Goal: Transaction & Acquisition: Book appointment/travel/reservation

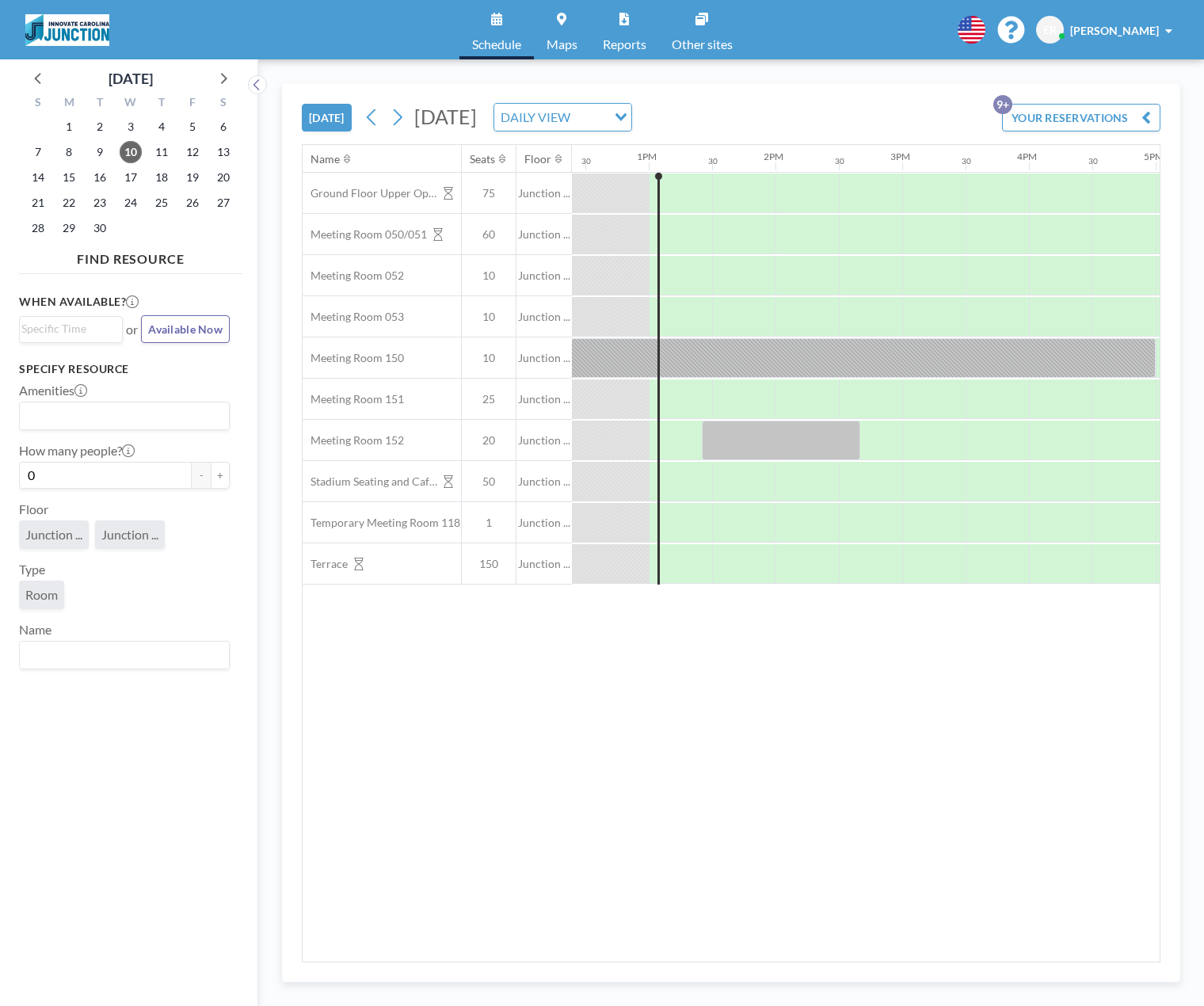
scroll to position [0, 1584]
click at [396, 123] on icon at bounding box center [397, 117] width 15 height 24
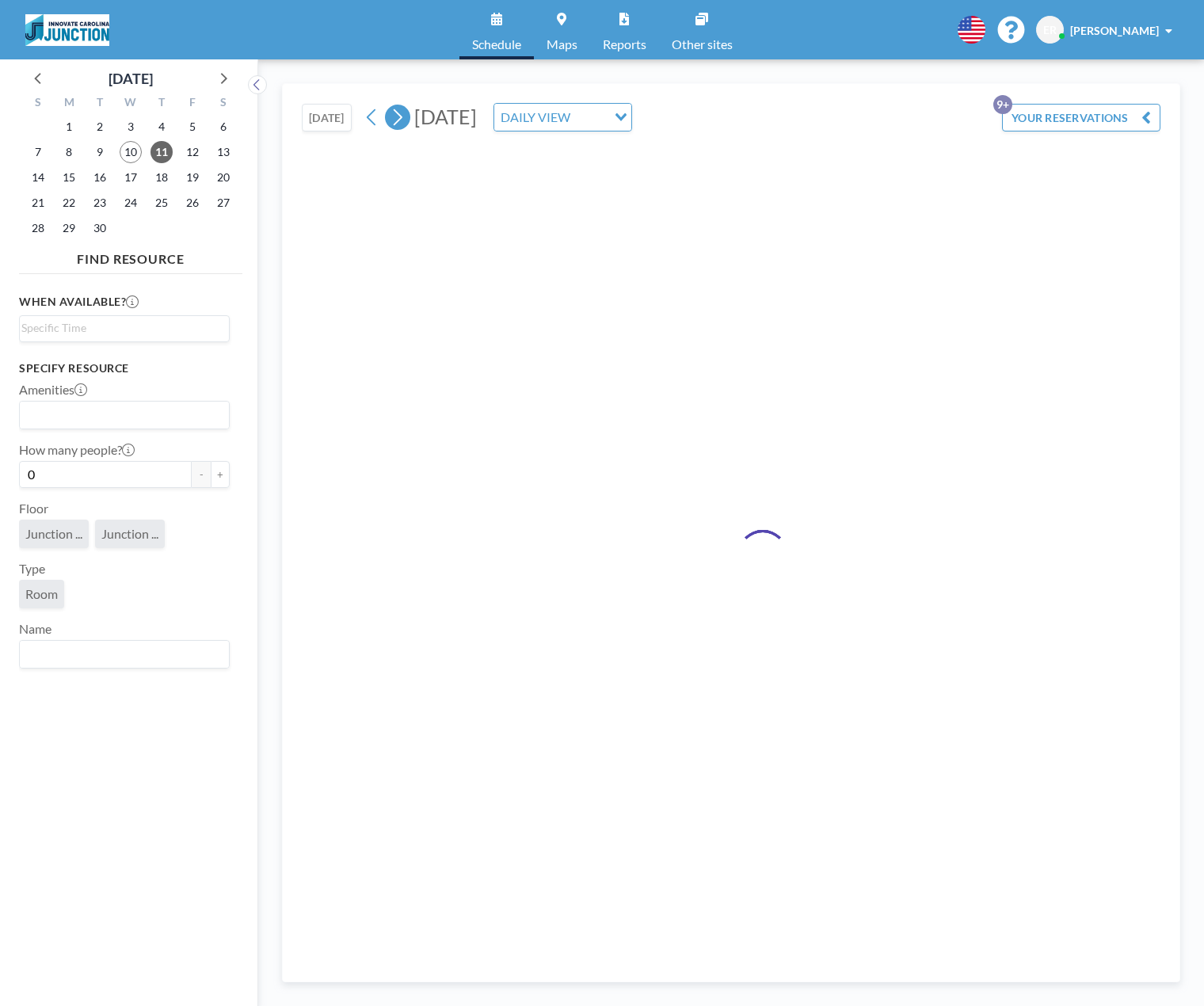
click at [396, 123] on icon at bounding box center [397, 117] width 15 height 24
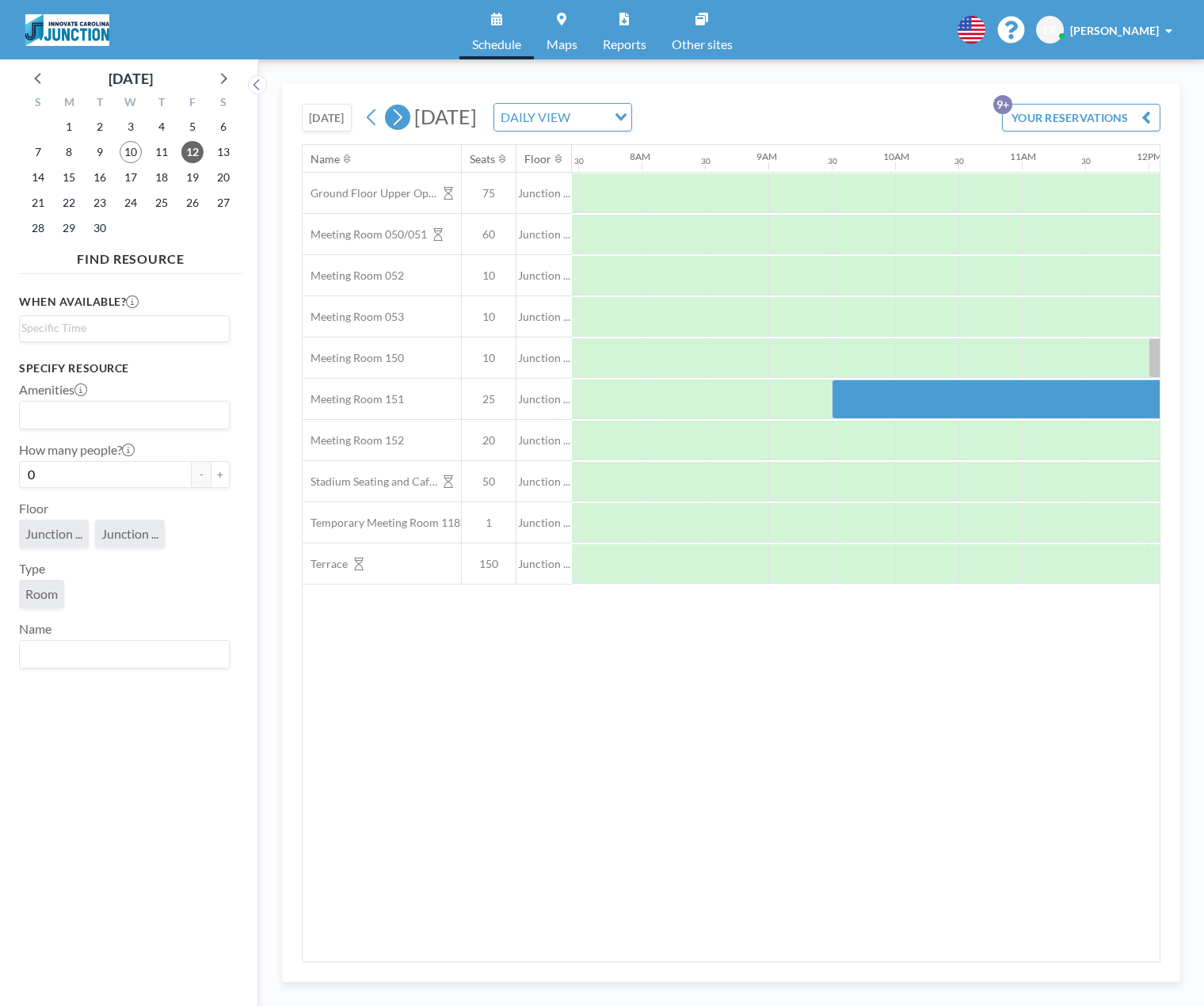
scroll to position [0, 951]
click at [396, 123] on icon at bounding box center [397, 117] width 15 height 24
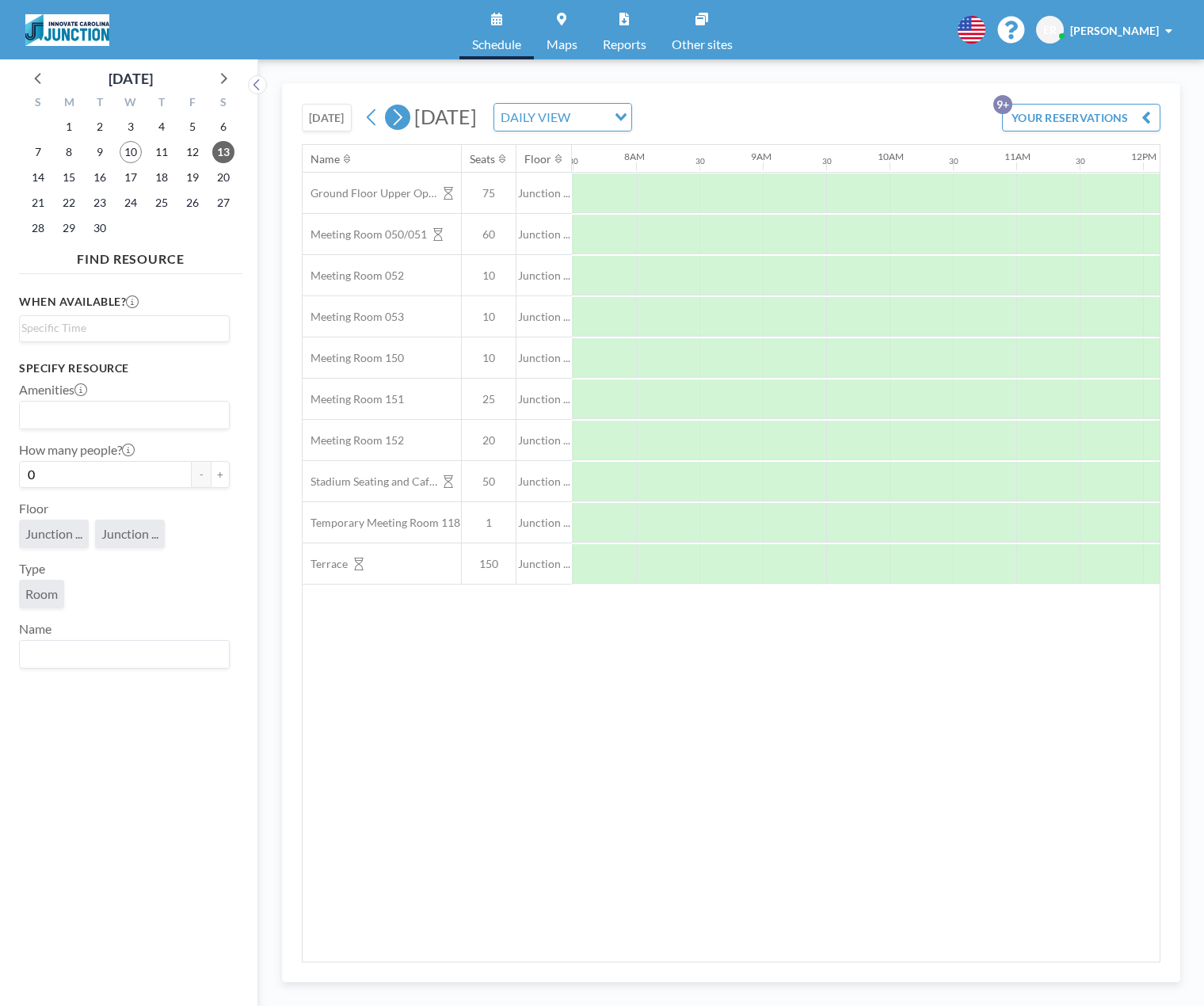
click at [396, 123] on icon at bounding box center [397, 117] width 15 height 24
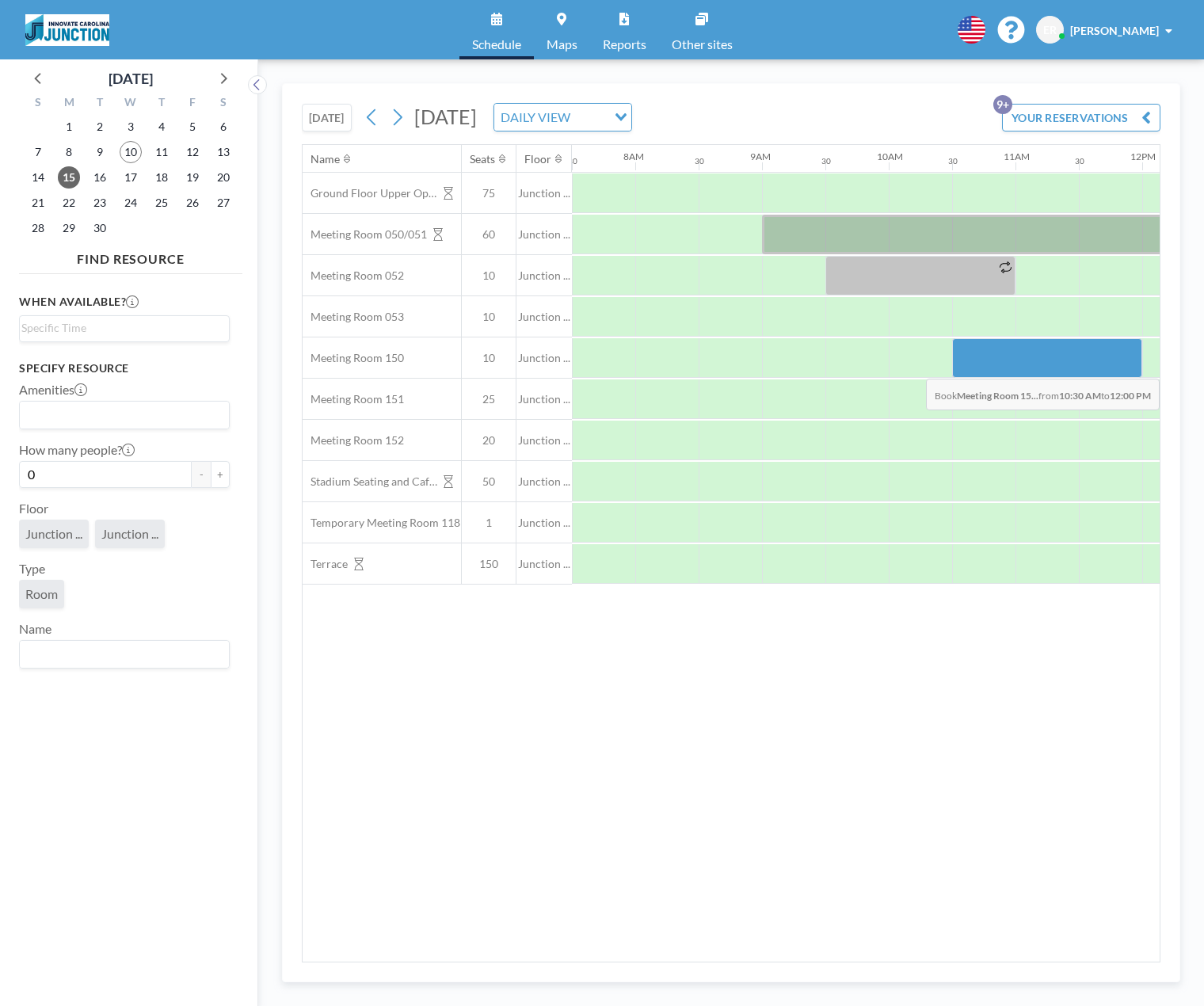
drag, startPoint x: 976, startPoint y: 375, endPoint x: 1109, endPoint y: 367, distance: 133.2
click at [1109, 367] on div at bounding box center [1047, 358] width 190 height 40
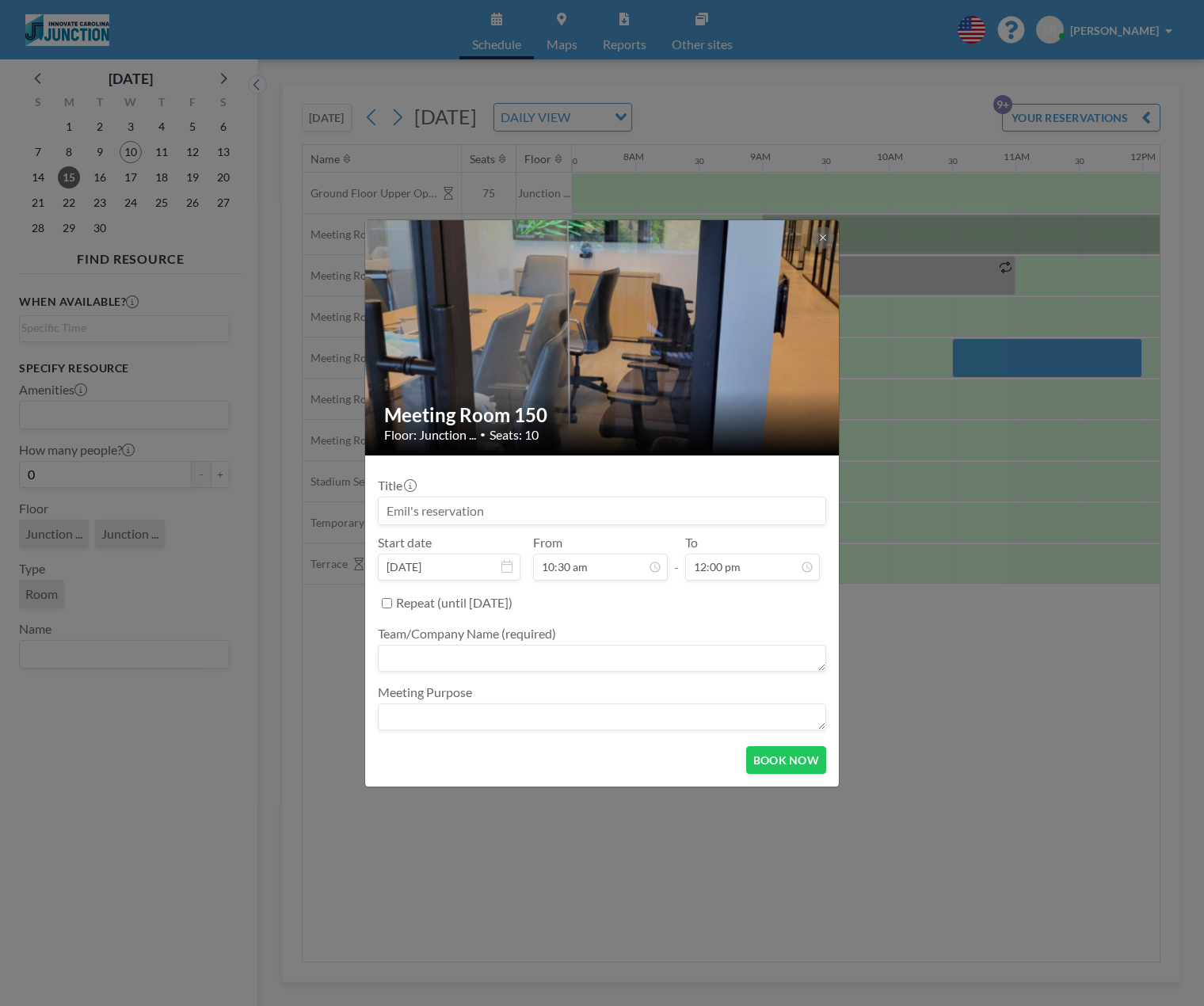
scroll to position [591, 0]
click at [451, 662] on textarea at bounding box center [602, 658] width 448 height 27
type textarea "ICS/[PERSON_NAME]"
click at [951, 674] on div "Meeting Room 150 Floor: Junction ... • Seats: 10 Title Start date [DATE] From 1…" at bounding box center [602, 503] width 1204 height 1006
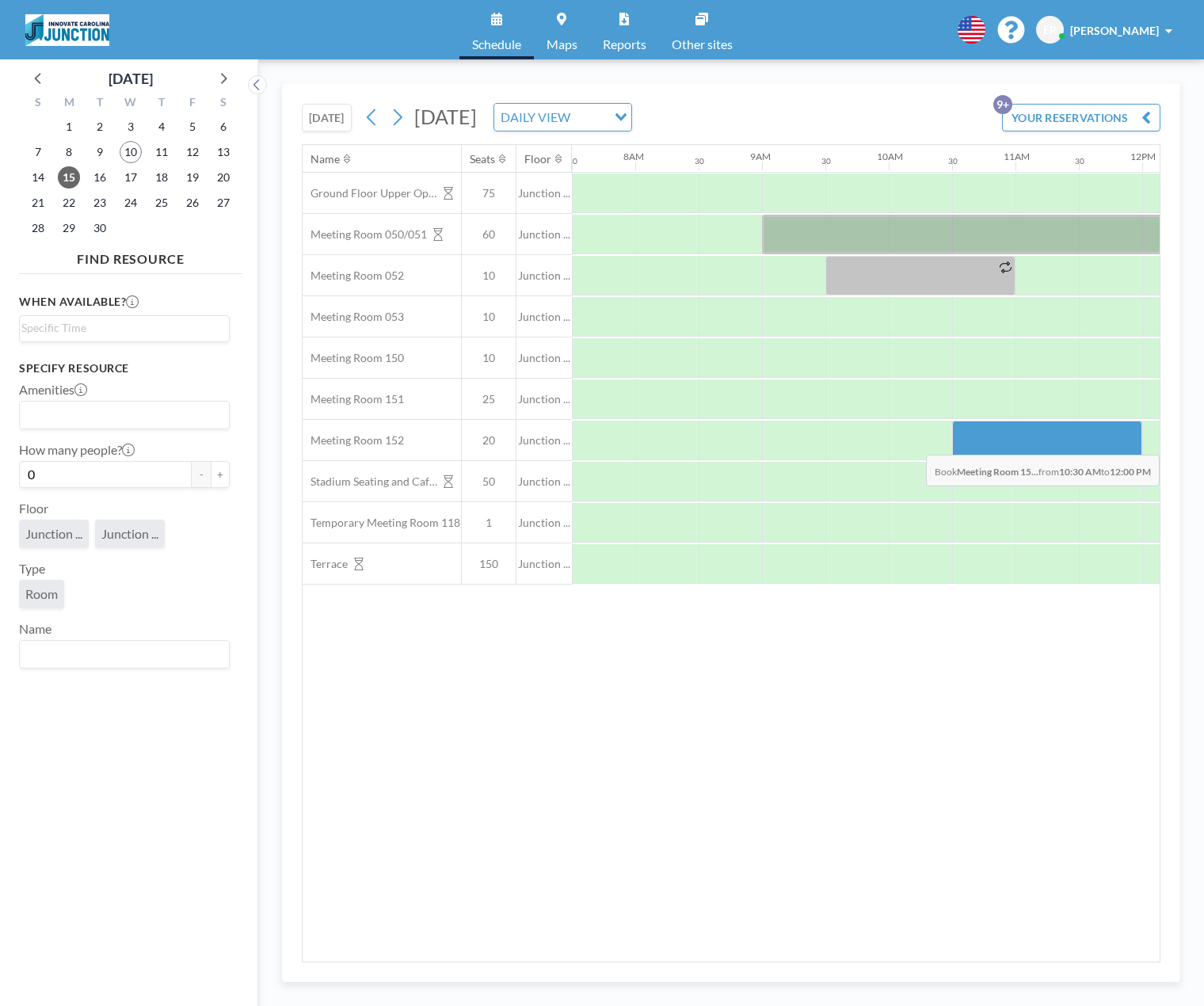
drag, startPoint x: 952, startPoint y: 448, endPoint x: 1096, endPoint y: 443, distance: 144.1
click at [1096, 443] on div at bounding box center [1047, 441] width 190 height 40
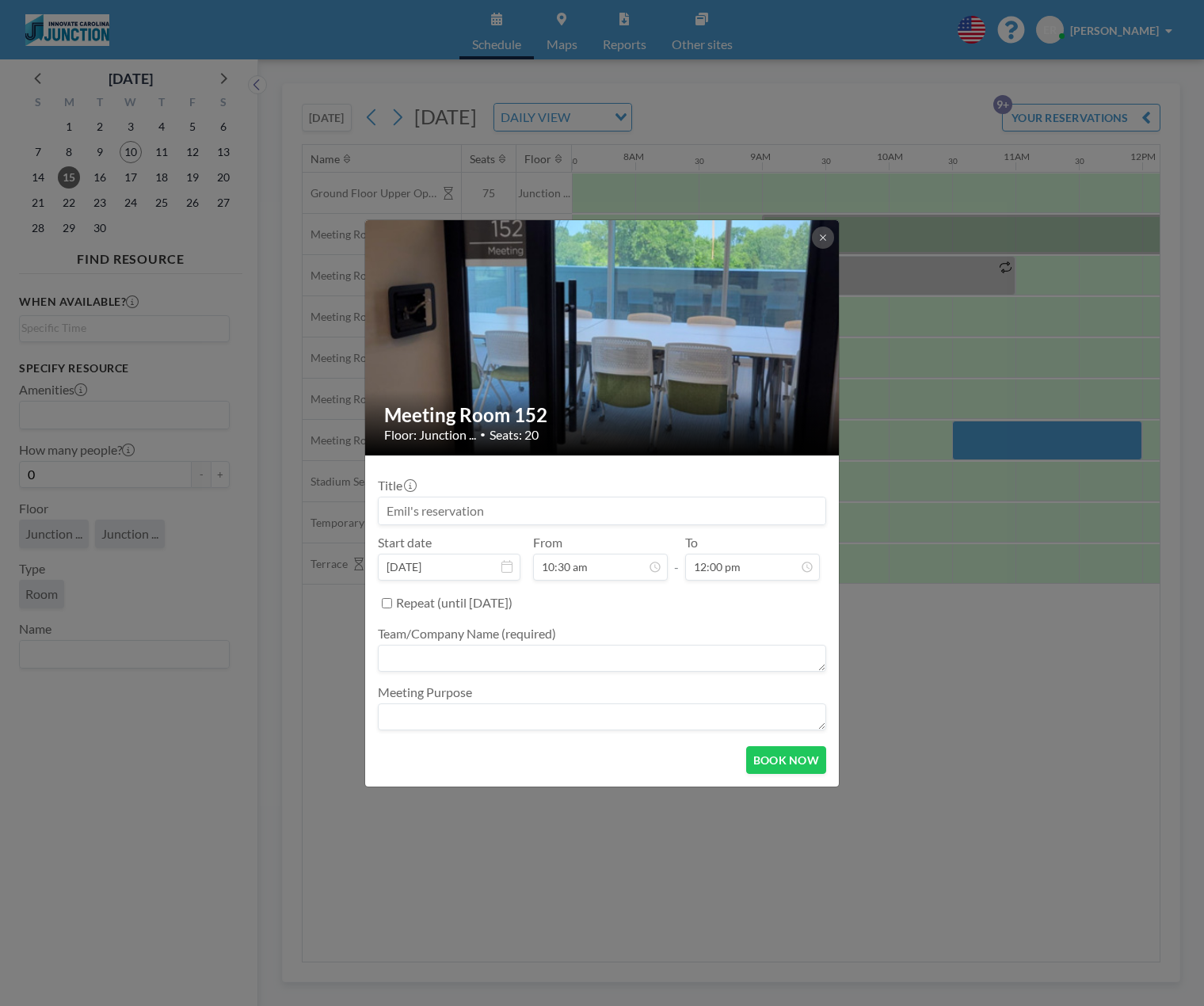
scroll to position [677, 0]
click at [472, 659] on textarea at bounding box center [602, 658] width 448 height 27
type textarea "ICS/[PERSON_NAME]"
click at [786, 762] on button "BOOK NOW" at bounding box center [786, 760] width 80 height 28
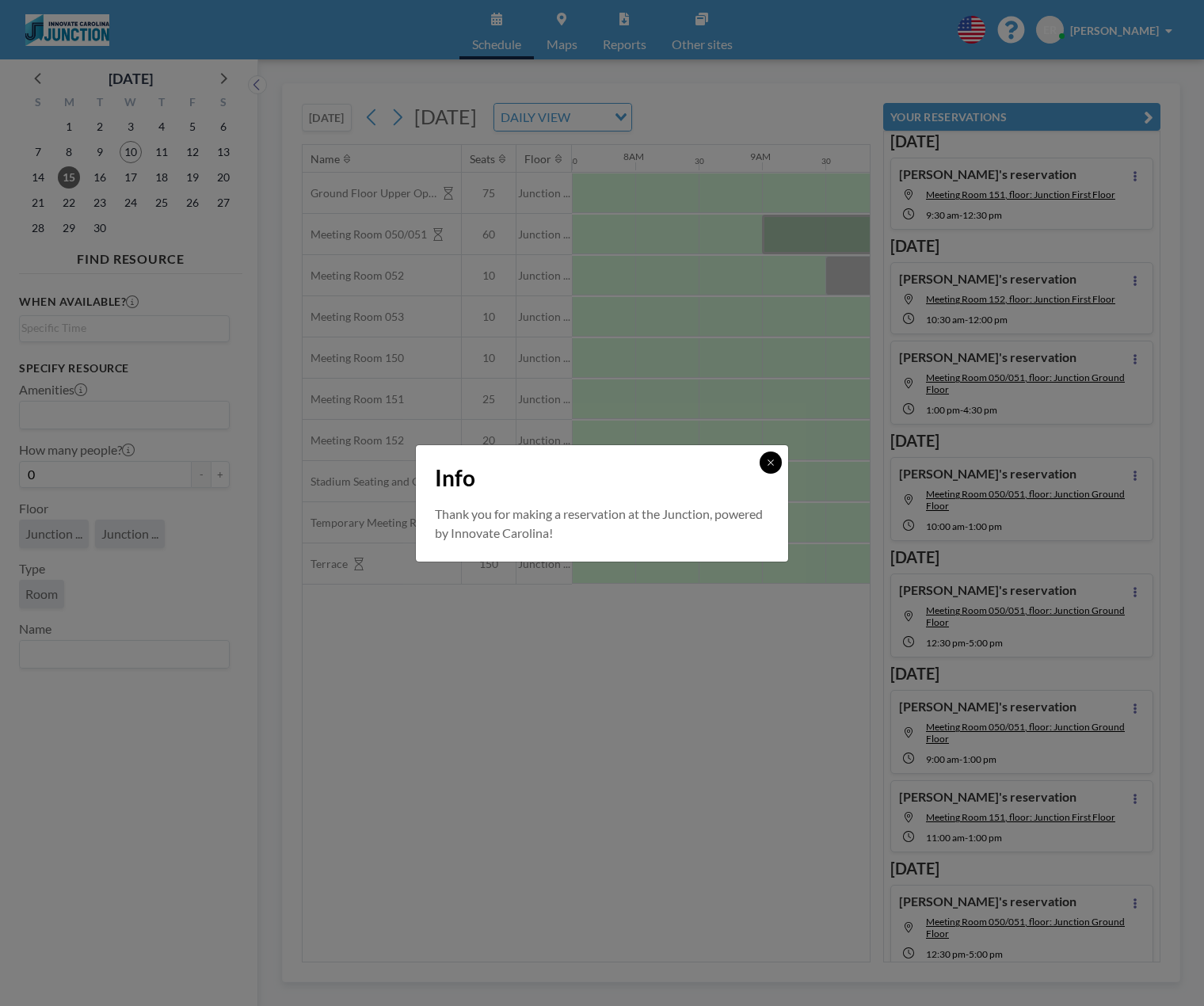
click at [771, 460] on icon at bounding box center [771, 462] width 10 height 10
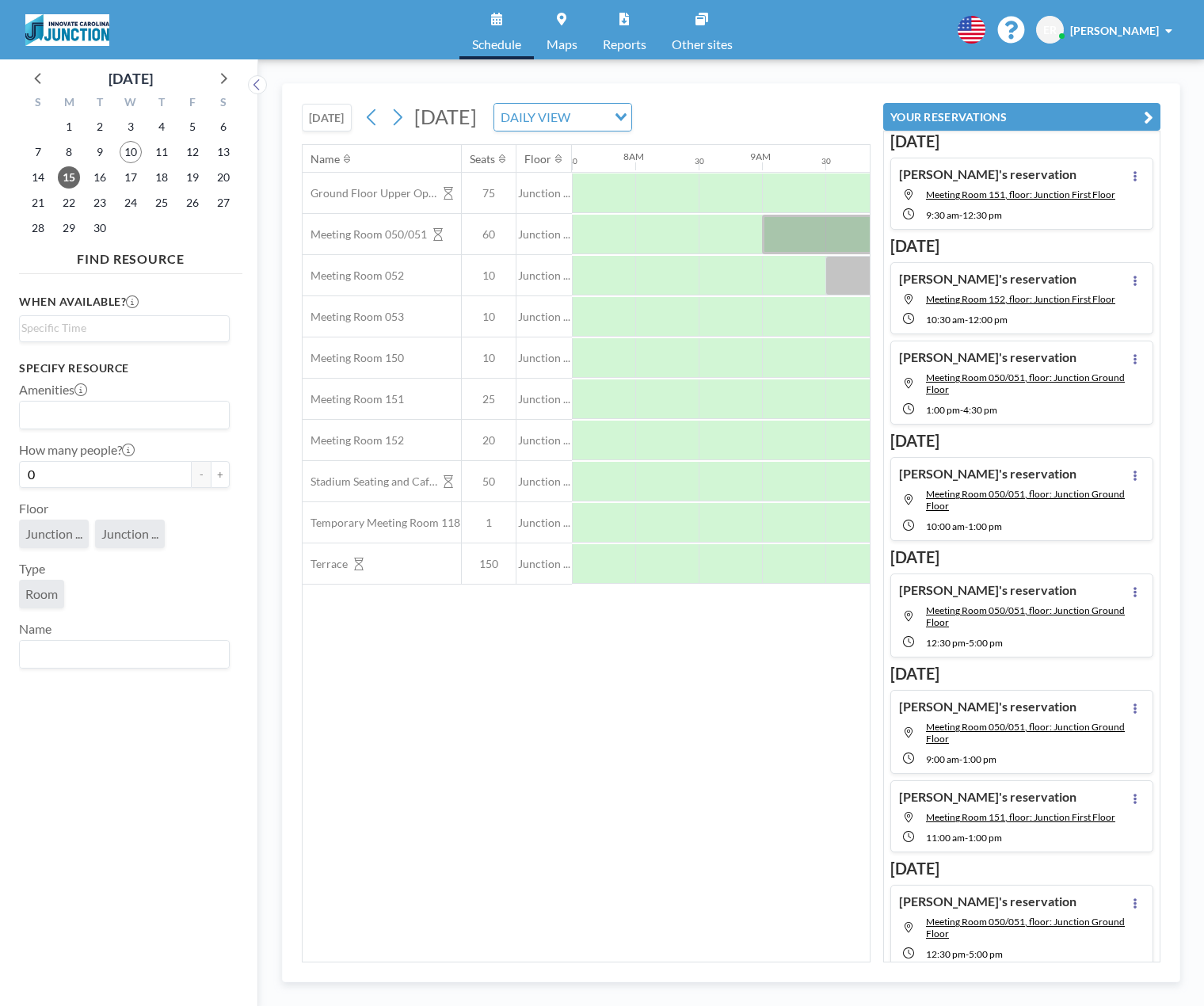
click at [1138, 114] on button "YOUR RESERVATIONS" at bounding box center [1022, 116] width 277 height 28
